Goal: Information Seeking & Learning: Learn about a topic

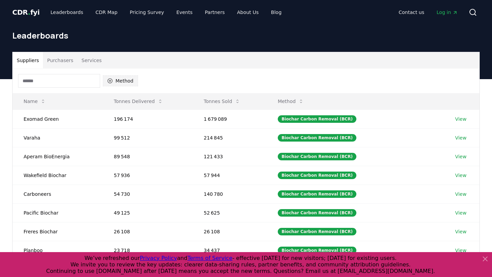
click at [116, 80] on button "Method" at bounding box center [120, 80] width 35 height 11
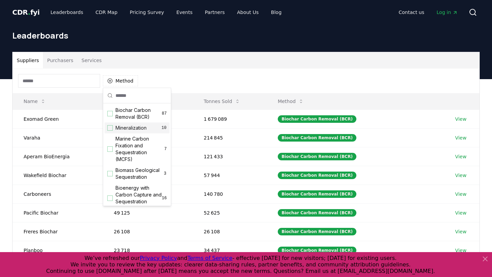
click at [122, 129] on span "Mineralization" at bounding box center [130, 128] width 31 height 7
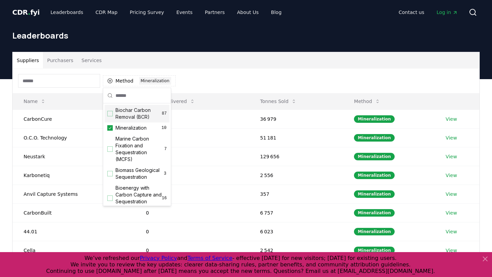
click at [215, 80] on div "Method 1 Mineralization" at bounding box center [246, 81] width 467 height 25
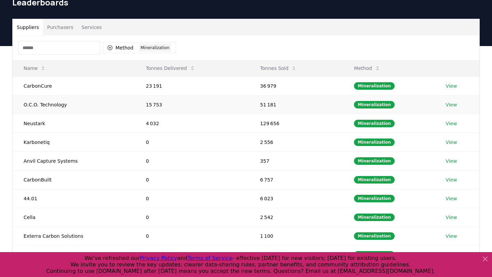
scroll to position [33, 0]
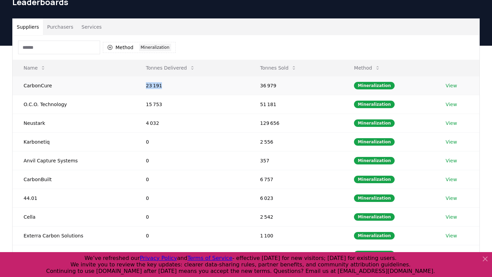
drag, startPoint x: 142, startPoint y: 87, endPoint x: 165, endPoint y: 87, distance: 23.6
click at [165, 87] on td "23 191" at bounding box center [192, 85] width 114 height 19
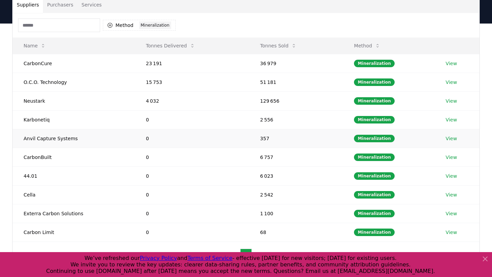
scroll to position [54, 0]
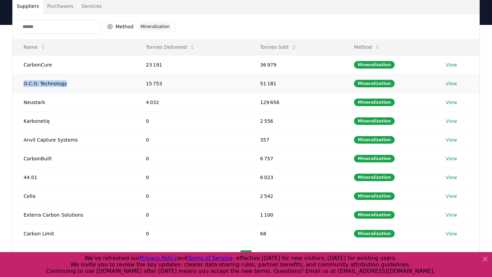
drag, startPoint x: 22, startPoint y: 82, endPoint x: 74, endPoint y: 84, distance: 52.0
click at [74, 84] on td "O.C.O. Technology" at bounding box center [74, 83] width 122 height 19
copy td "O.C.O. Technology"
drag, startPoint x: 23, startPoint y: 101, endPoint x: 61, endPoint y: 101, distance: 37.9
click at [61, 101] on td "Neustark" at bounding box center [74, 102] width 122 height 19
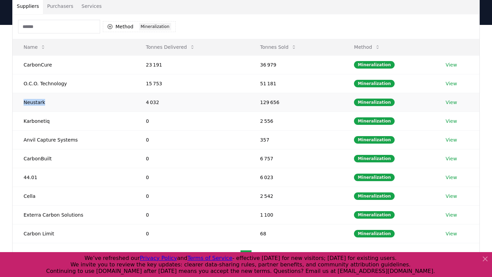
copy td "Neustark"
drag, startPoint x: 53, startPoint y: 123, endPoint x: 17, endPoint y: 122, distance: 35.5
click at [17, 122] on td "Karbonetiq" at bounding box center [74, 121] width 122 height 19
copy td "Karbonetiq"
click at [326, 67] on td "36 979" at bounding box center [296, 64] width 94 height 19
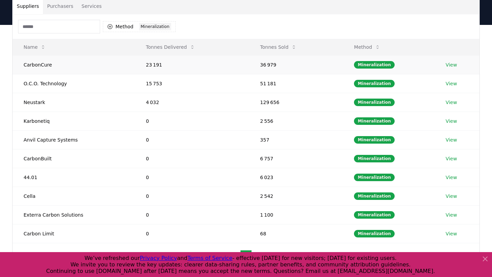
click at [450, 61] on td "View" at bounding box center [457, 64] width 45 height 19
click at [450, 63] on link "View" at bounding box center [450, 64] width 11 height 7
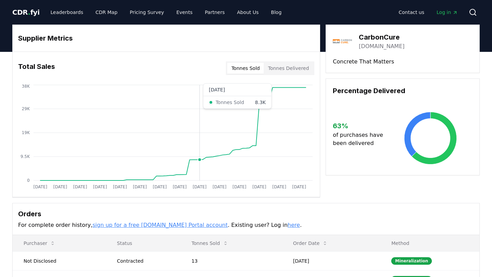
click at [201, 121] on icon "Jan 2019 Jul 2019 Jan 2020 Jul 2020 Jan 2021 Jul 2021 Jan 2022 Jul 2022 Jan 202…" at bounding box center [164, 137] width 302 height 109
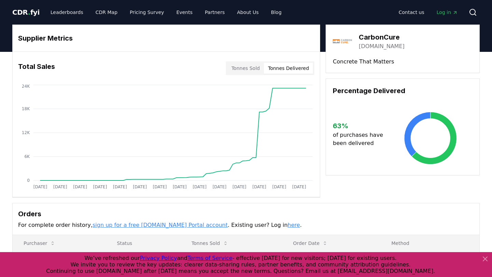
click at [295, 67] on button "Tonnes Delivered" at bounding box center [288, 68] width 49 height 11
click at [253, 71] on button "Tonnes Sold" at bounding box center [245, 68] width 37 height 11
click at [292, 66] on button "Tonnes Delivered" at bounding box center [288, 68] width 49 height 11
click at [249, 67] on button "Tonnes Sold" at bounding box center [245, 68] width 37 height 11
click at [280, 67] on button "Tonnes Delivered" at bounding box center [288, 68] width 49 height 11
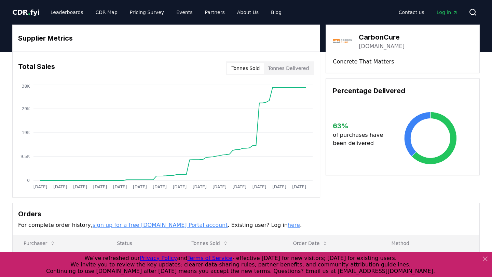
click at [253, 67] on button "Tonnes Sold" at bounding box center [245, 68] width 37 height 11
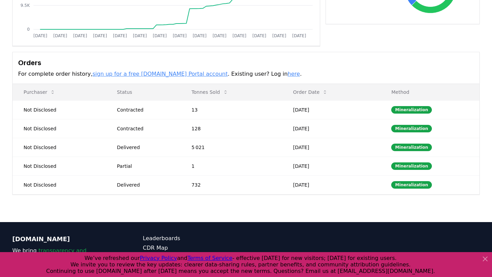
scroll to position [171, 0]
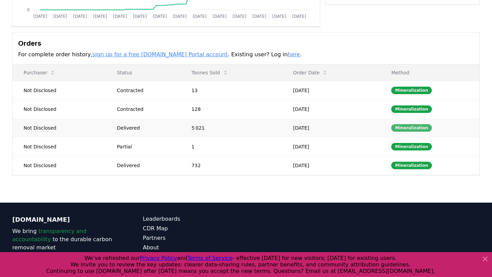
click at [414, 129] on div "Mineralization" at bounding box center [411, 128] width 41 height 8
click at [337, 129] on td "Nov 01, 2024" at bounding box center [331, 128] width 98 height 19
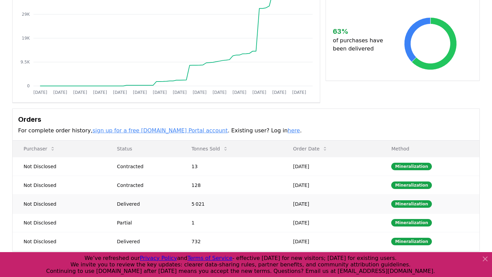
scroll to position [0, 0]
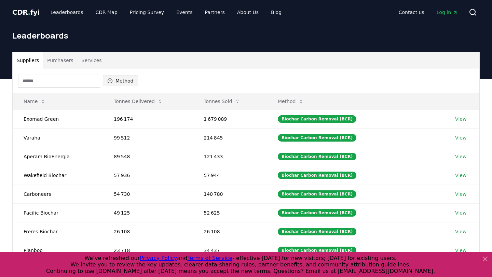
click at [119, 83] on button "Method" at bounding box center [120, 80] width 35 height 11
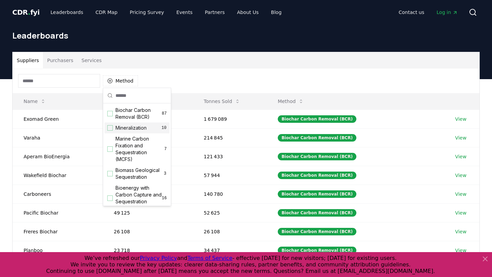
click at [128, 125] on span "Mineralization" at bounding box center [130, 128] width 31 height 7
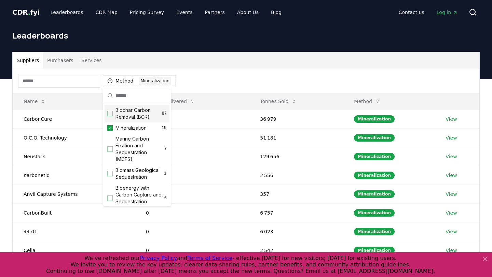
click at [222, 80] on div "Method 1 Mineralization" at bounding box center [246, 81] width 467 height 25
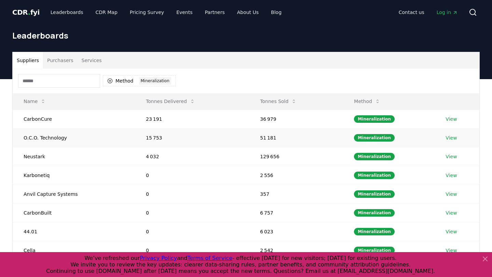
click at [449, 138] on link "View" at bounding box center [450, 138] width 11 height 7
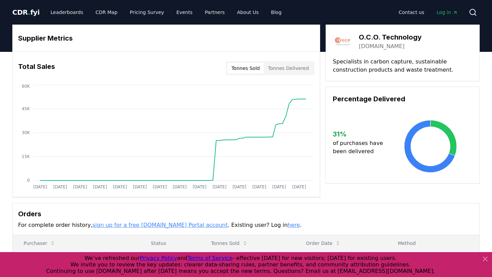
click at [286, 68] on button "Tonnes Delivered" at bounding box center [288, 68] width 49 height 11
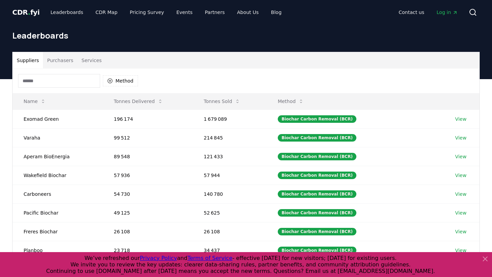
click at [110, 74] on div "Method" at bounding box center [78, 81] width 120 height 14
click at [113, 84] on button "Method" at bounding box center [120, 80] width 35 height 11
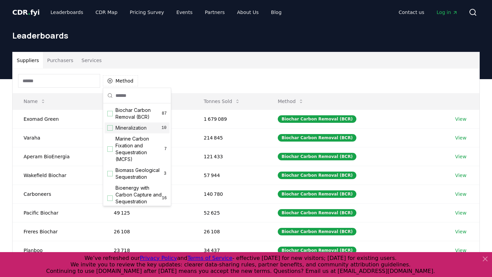
click at [134, 133] on div "Mineralization 10" at bounding box center [137, 128] width 65 height 11
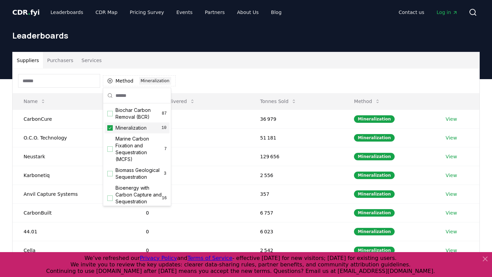
click at [1, 153] on div "Suppliers Purchasers Services Method 1 Mineralization Name Tonnes Delivered Ton…" at bounding box center [246, 216] width 492 height 274
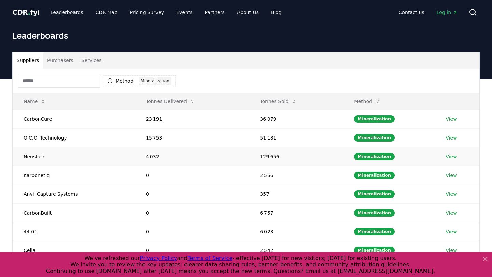
click at [27, 153] on td "Neustark" at bounding box center [74, 156] width 122 height 19
click at [38, 159] on td "Neustark" at bounding box center [74, 156] width 122 height 19
click at [451, 160] on link "View" at bounding box center [450, 156] width 11 height 7
